Goal: Task Accomplishment & Management: Complete application form

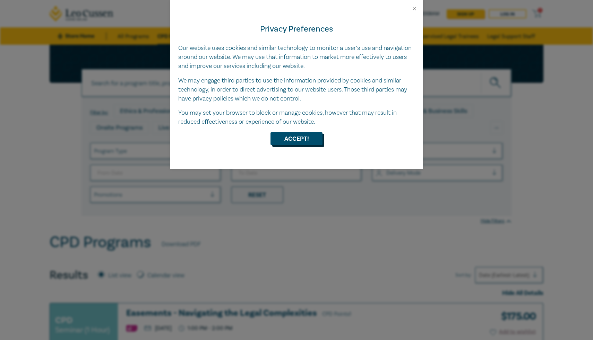
click at [288, 138] on button "Accept!" at bounding box center [296, 138] width 52 height 13
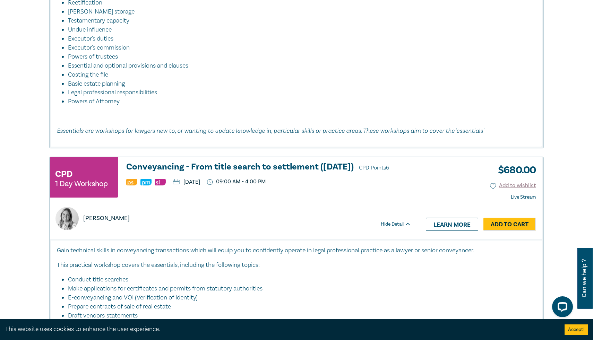
scroll to position [1781, 0]
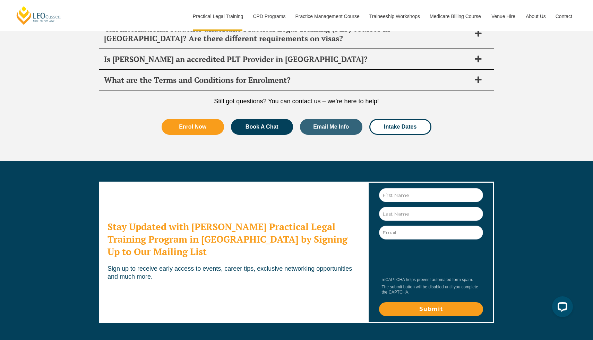
scroll to position [3750, 0]
